Goal: Task Accomplishment & Management: Complete application form

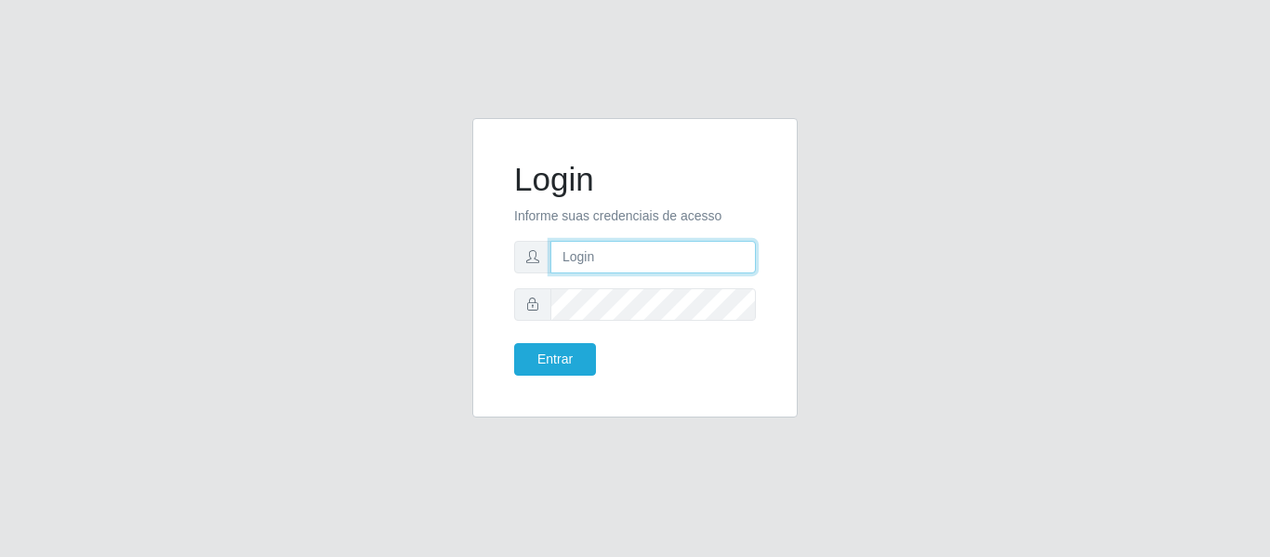
click at [697, 258] on input "text" at bounding box center [652, 257] width 205 height 33
type input "[PERSON_NAME][EMAIL_ADDRESS][DOMAIN_NAME]"
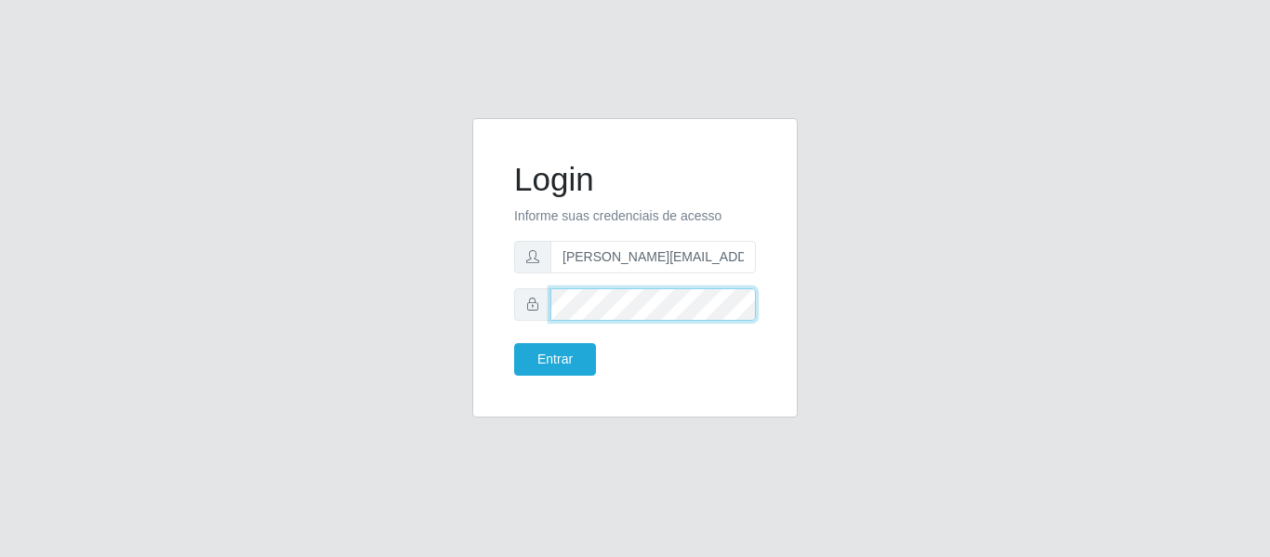
click at [514, 343] on button "Entrar" at bounding box center [555, 359] width 82 height 33
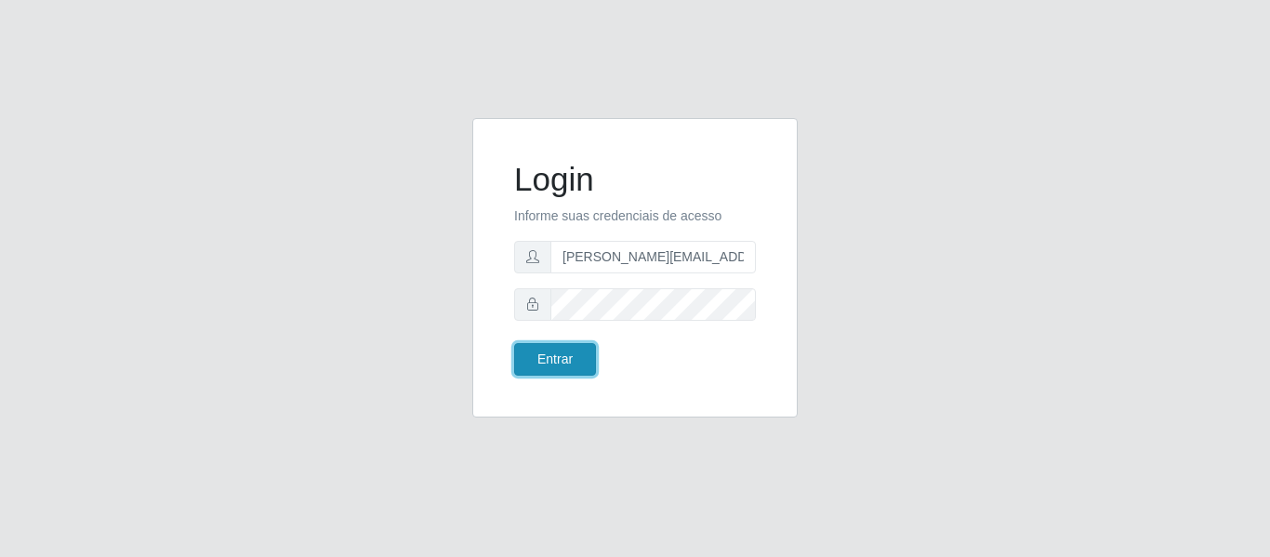
click at [530, 367] on button "Entrar" at bounding box center [555, 359] width 82 height 33
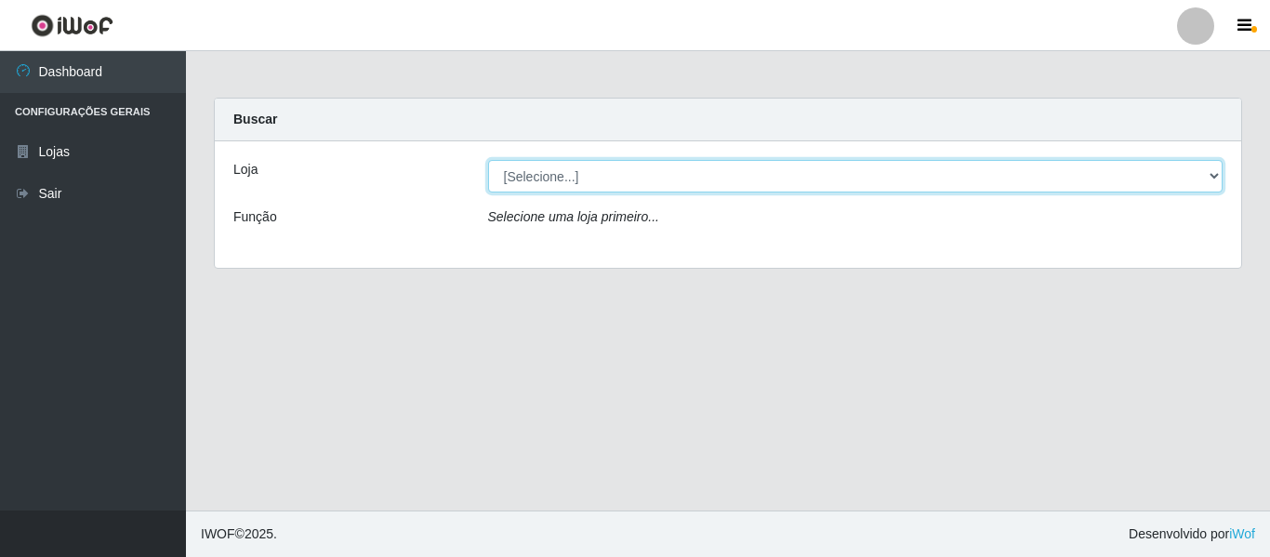
click at [1216, 175] on select "[Selecione...] Hiper Queiroz - [GEOGRAPHIC_DATA]" at bounding box center [856, 176] width 736 height 33
select select "497"
click at [488, 160] on select "[Selecione...] Hiper Queiroz - [GEOGRAPHIC_DATA]" at bounding box center [856, 176] width 736 height 33
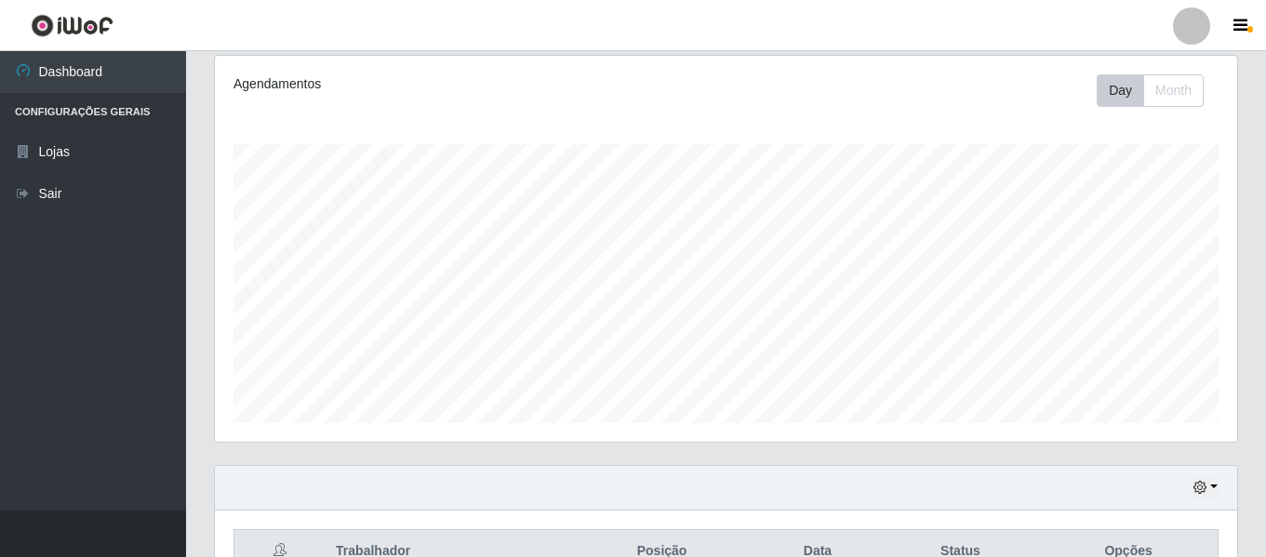
scroll to position [68, 0]
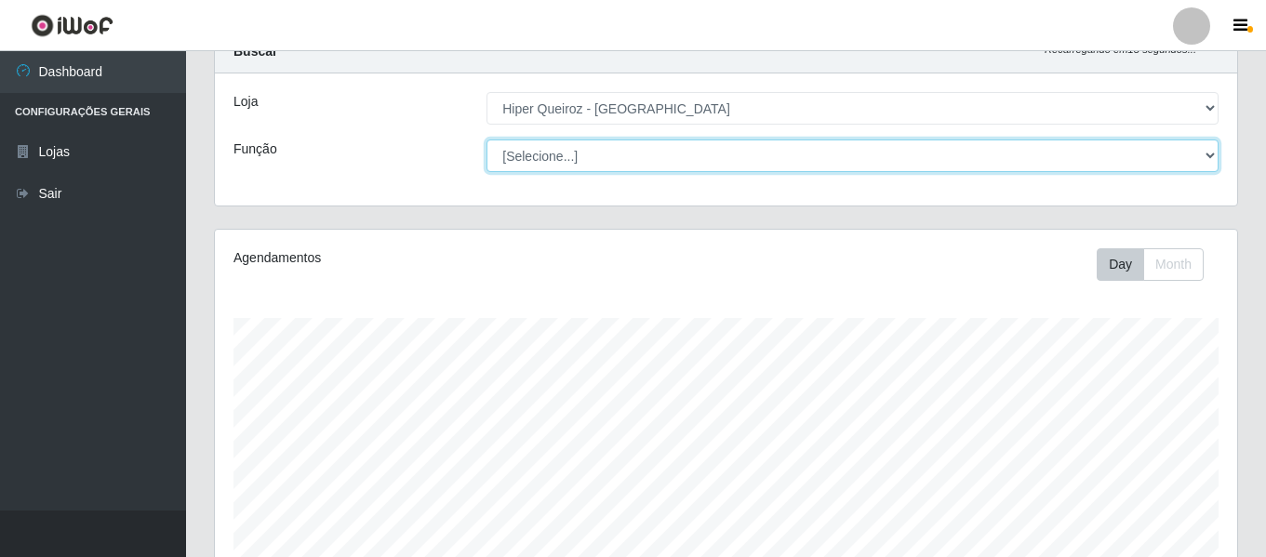
click at [1200, 151] on select "[Selecione...] ASG ASG + ASG ++ Embalador Embalador + Embalador ++ Repositor Re…" at bounding box center [852, 155] width 732 height 33
click at [486, 139] on select "[Selecione...] ASG ASG + ASG ++ Embalador Embalador + Embalador ++ Repositor Re…" at bounding box center [852, 155] width 732 height 33
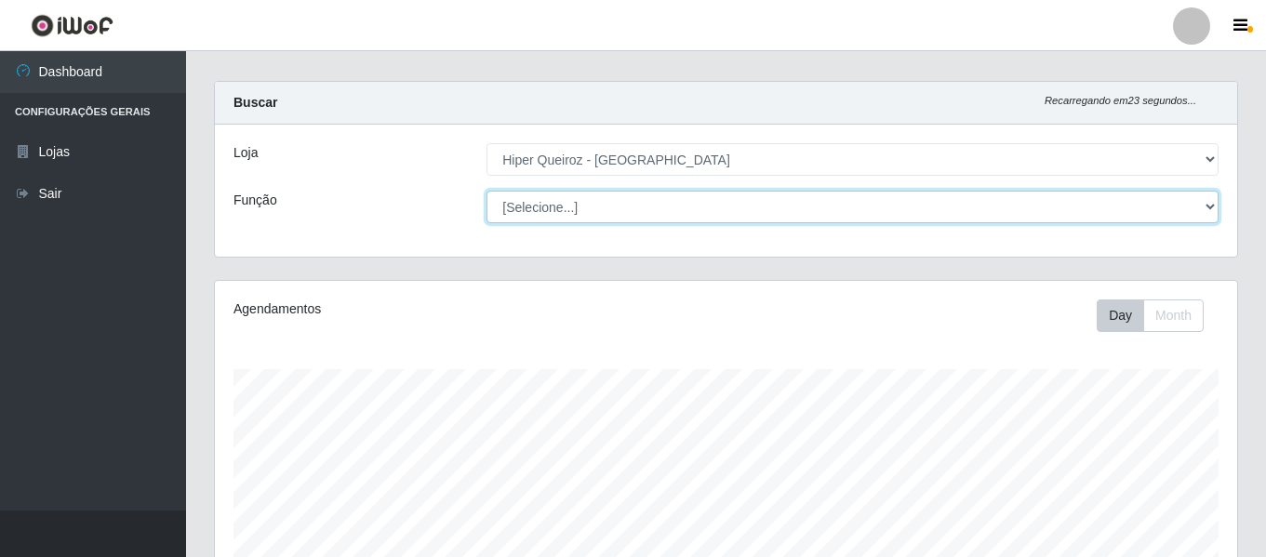
scroll to position [0, 0]
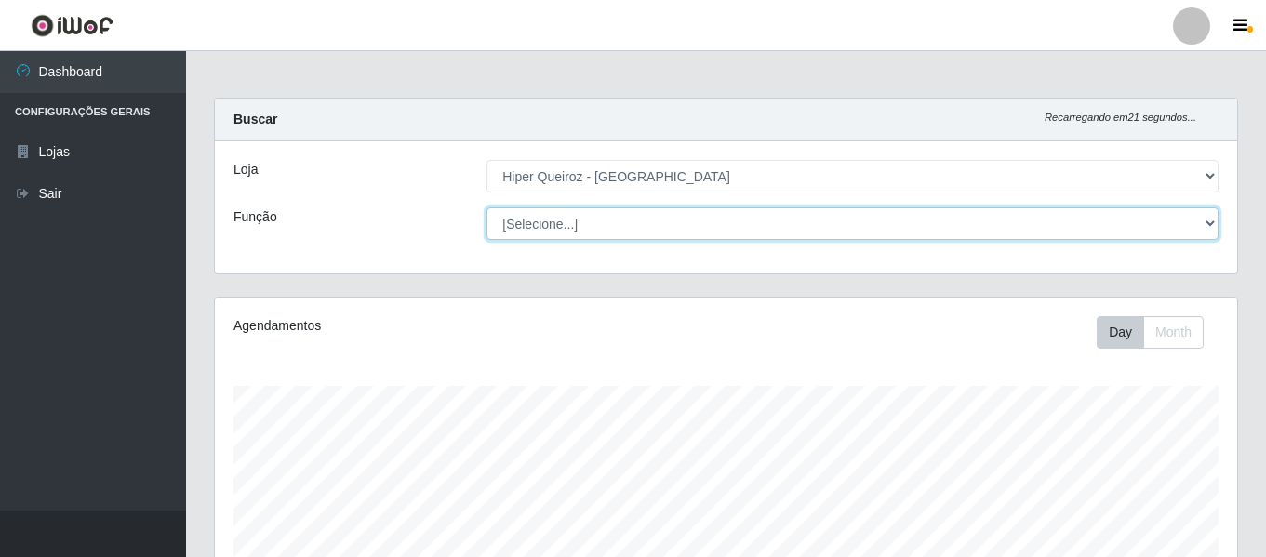
click at [1209, 226] on select "[Selecione...] ASG ASG + ASG ++ Embalador Embalador + Embalador ++ Repositor Re…" at bounding box center [852, 223] width 732 height 33
click at [486, 207] on select "[Selecione...] ASG ASG + ASG ++ Embalador Embalador + Embalador ++ Repositor Re…" at bounding box center [852, 223] width 732 height 33
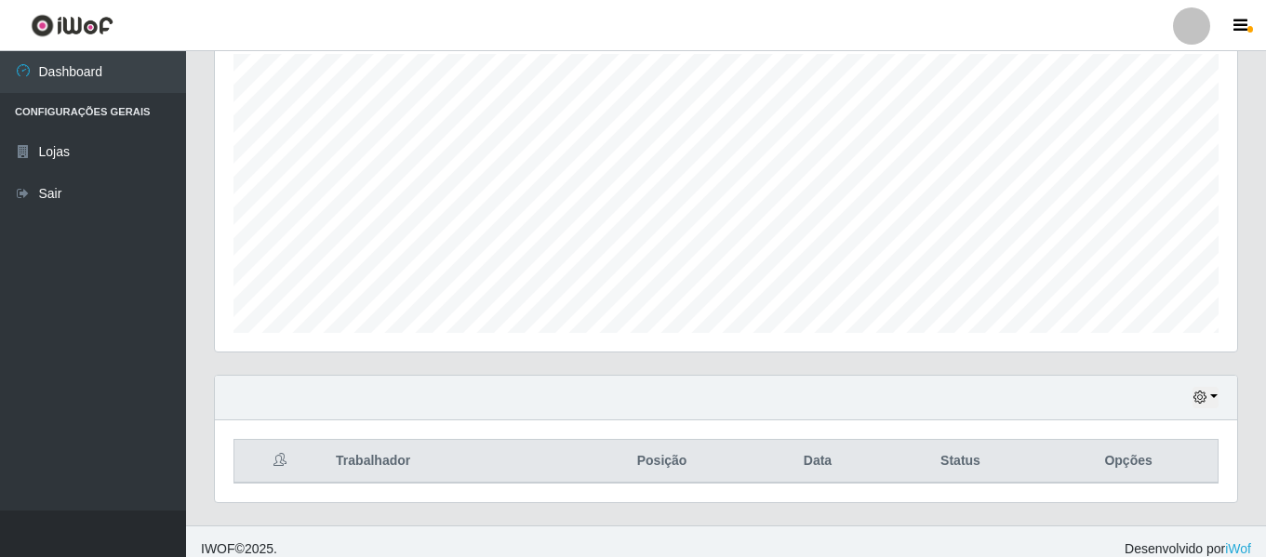
scroll to position [347, 0]
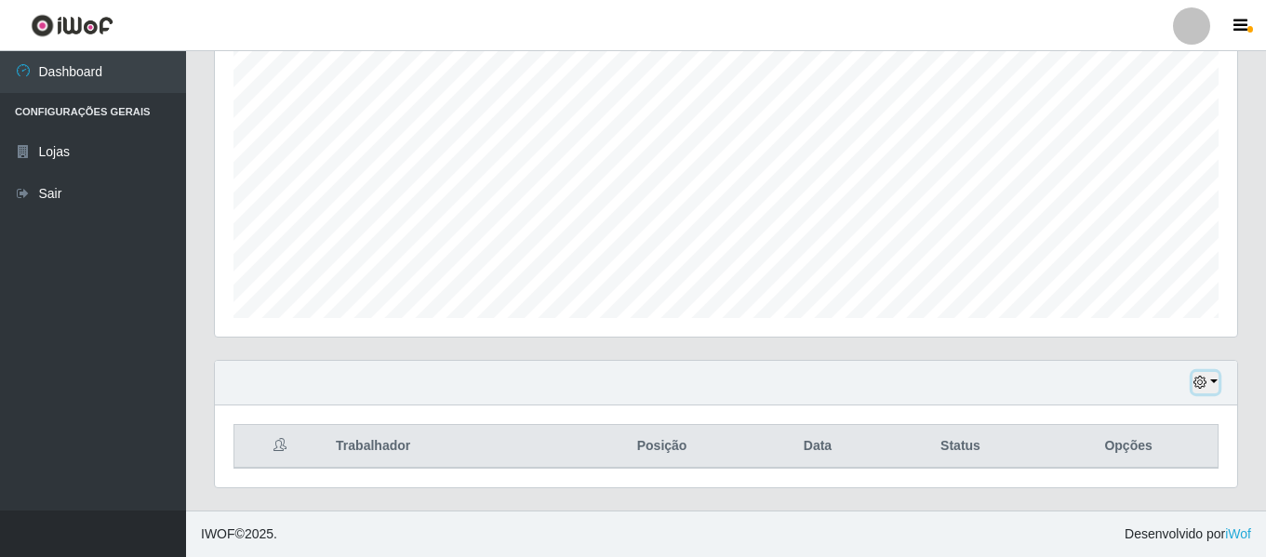
click at [1216, 384] on button "button" at bounding box center [1205, 382] width 26 height 21
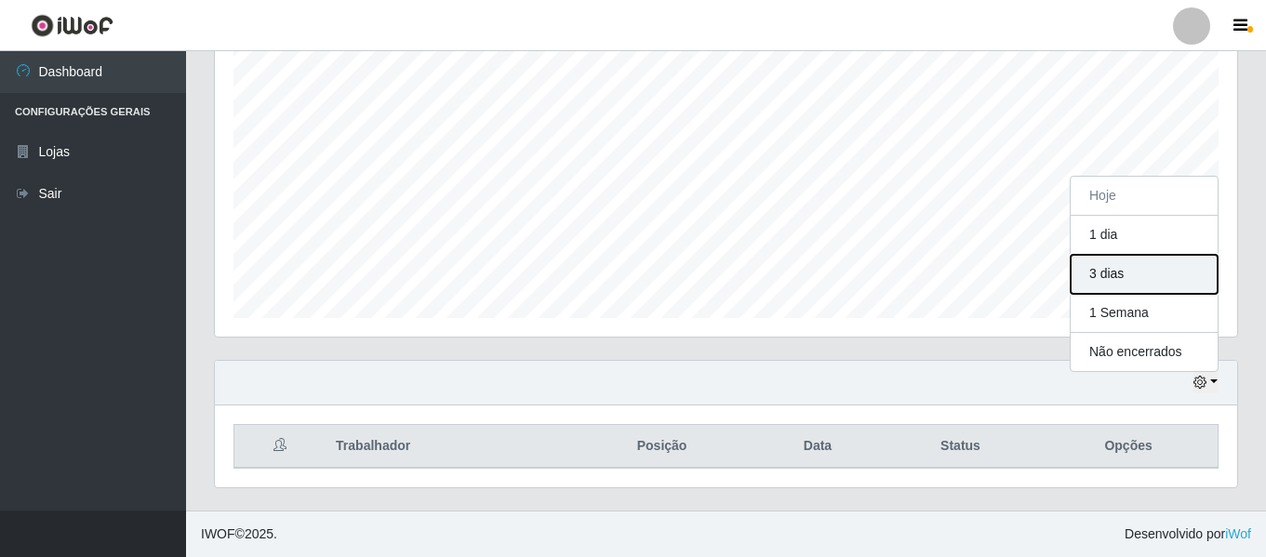
click at [1167, 275] on button "3 dias" at bounding box center [1143, 274] width 147 height 39
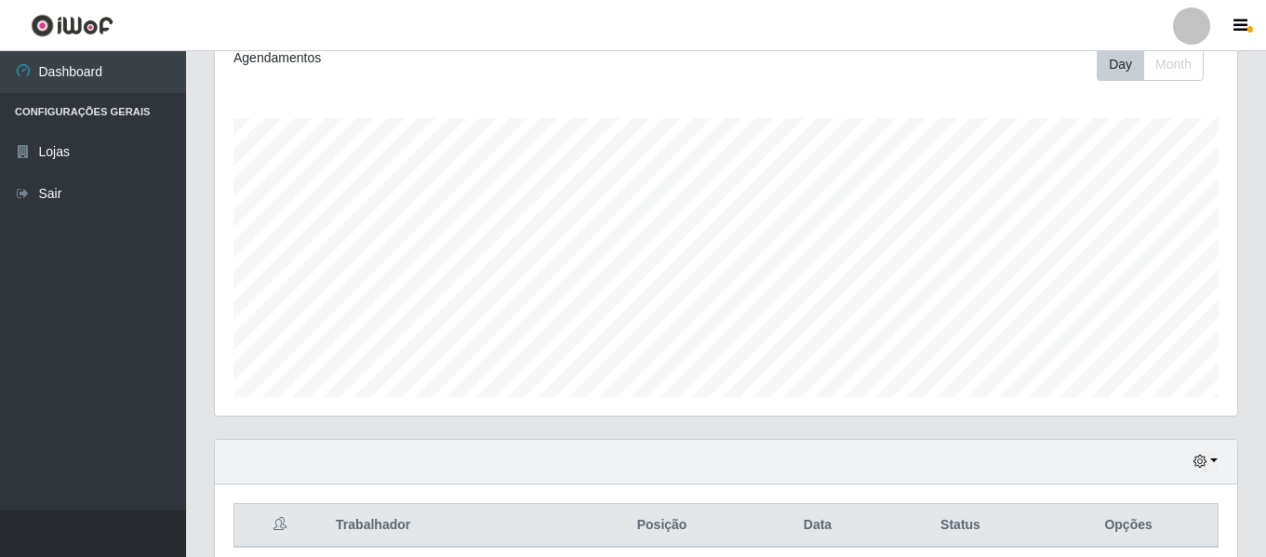
scroll to position [161, 0]
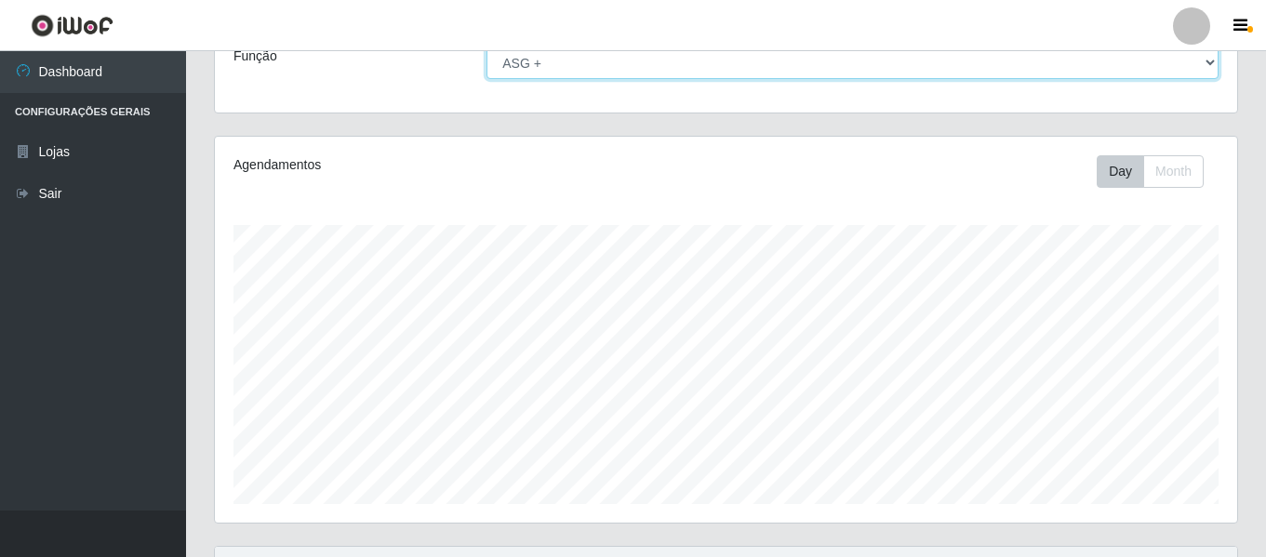
click at [1210, 58] on select "[Selecione...] ASG ASG + ASG ++ Embalador Embalador + Embalador ++ Repositor Re…" at bounding box center [852, 62] width 732 height 33
select select "[Selecione...]"
click at [486, 46] on select "[Selecione...] ASG ASG + ASG ++ Embalador Embalador + Embalador ++ Repositor Re…" at bounding box center [852, 62] width 732 height 33
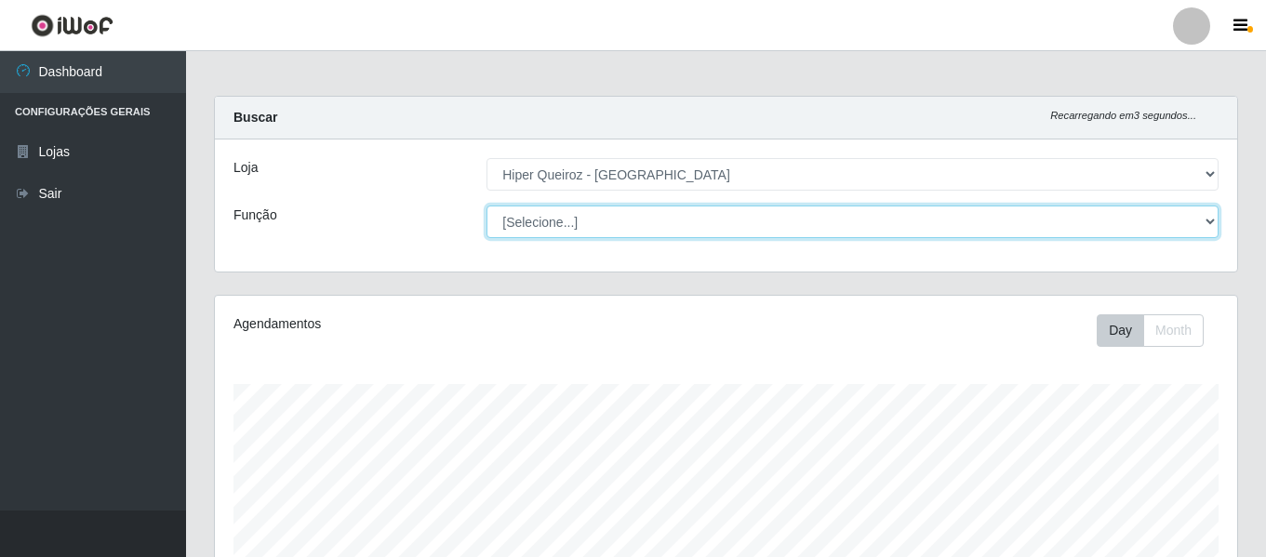
scroll to position [0, 0]
